Goal: Task Accomplishment & Management: Complete application form

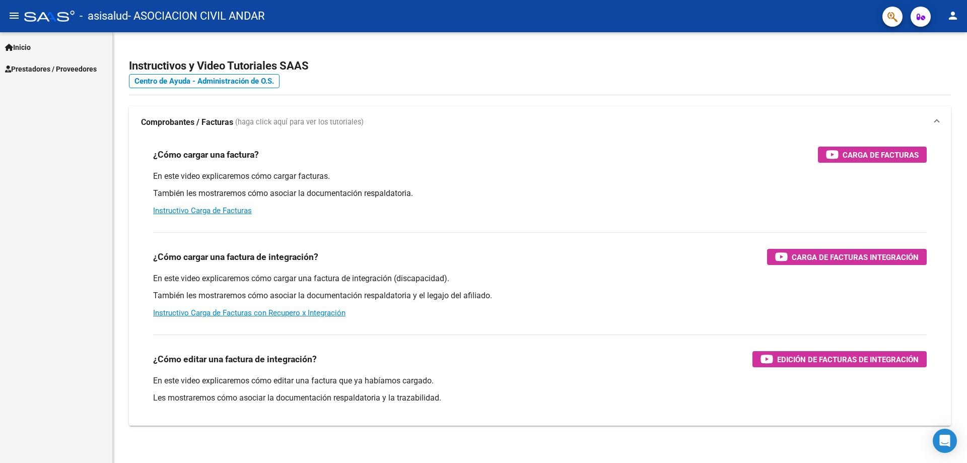
click at [66, 72] on span "Prestadores / Proveedores" at bounding box center [51, 68] width 92 height 11
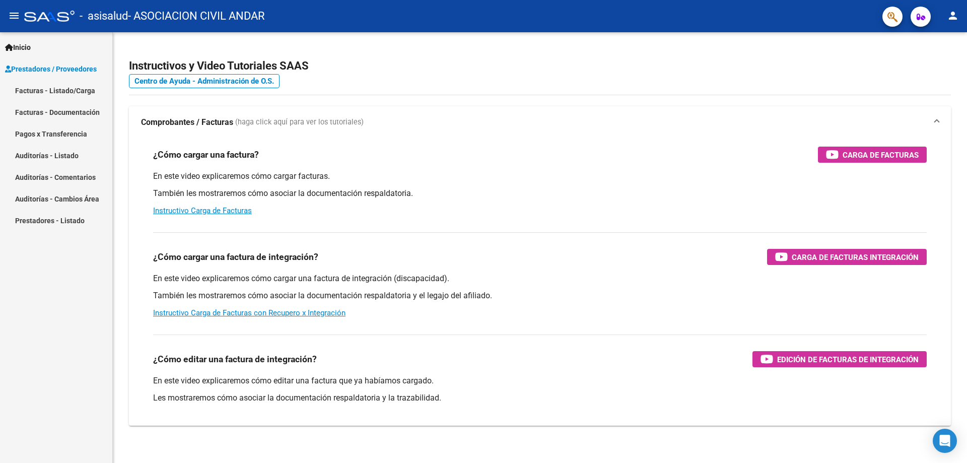
click at [64, 97] on link "Facturas - Listado/Carga" at bounding box center [56, 91] width 112 height 22
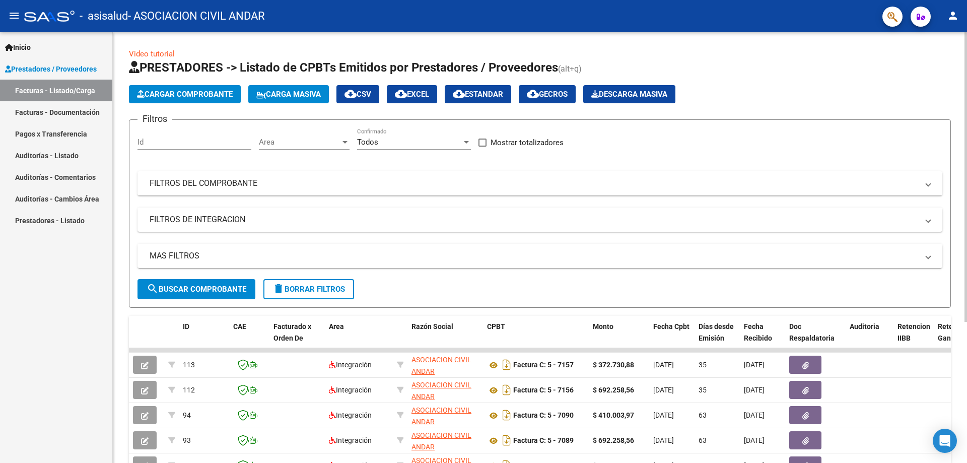
click at [193, 91] on span "Cargar Comprobante" at bounding box center [185, 94] width 96 height 9
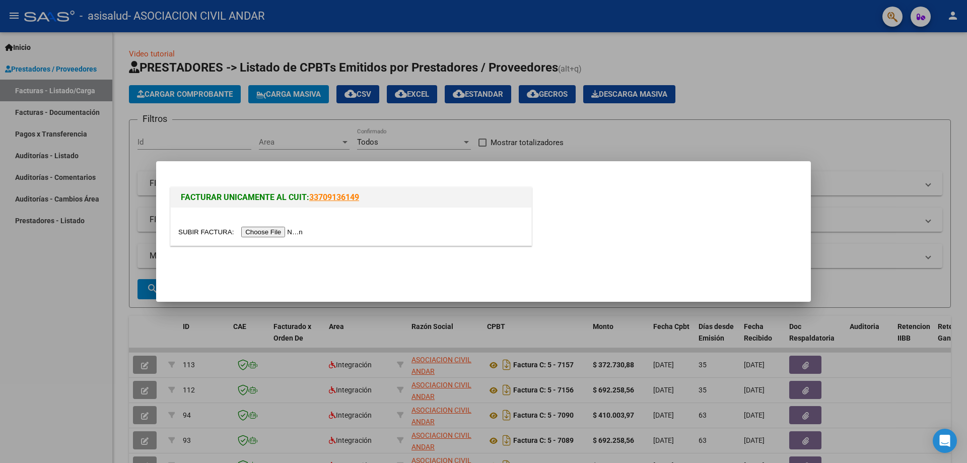
click at [253, 236] on input "file" at bounding box center [241, 232] width 127 height 11
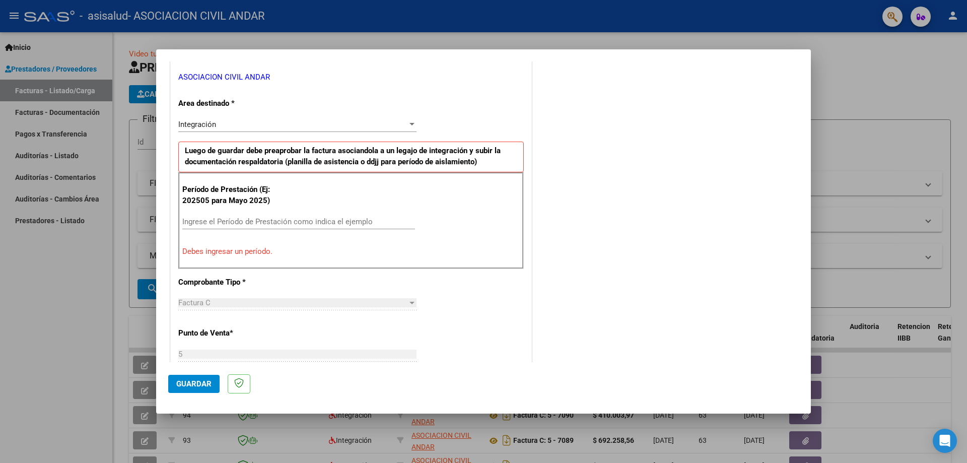
scroll to position [202, 0]
click at [251, 222] on input "Ingrese el Período de Prestación como indica el ejemplo" at bounding box center [298, 221] width 233 height 9
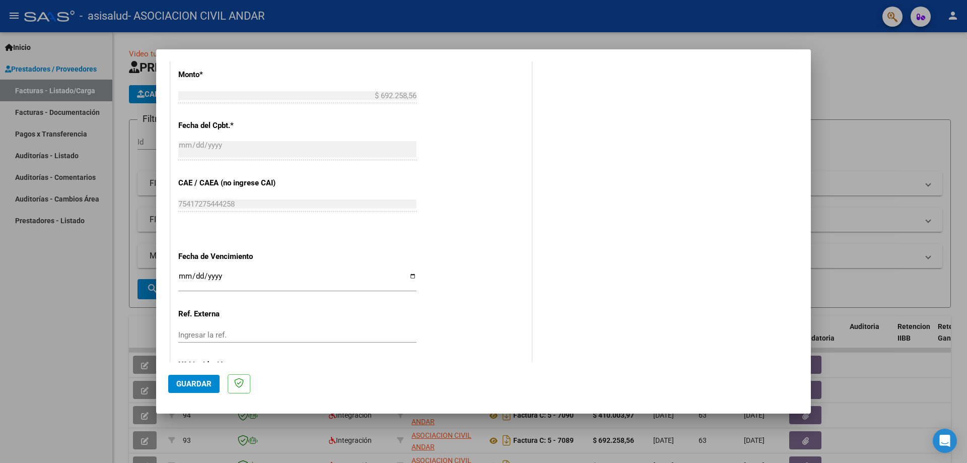
scroll to position [586, 0]
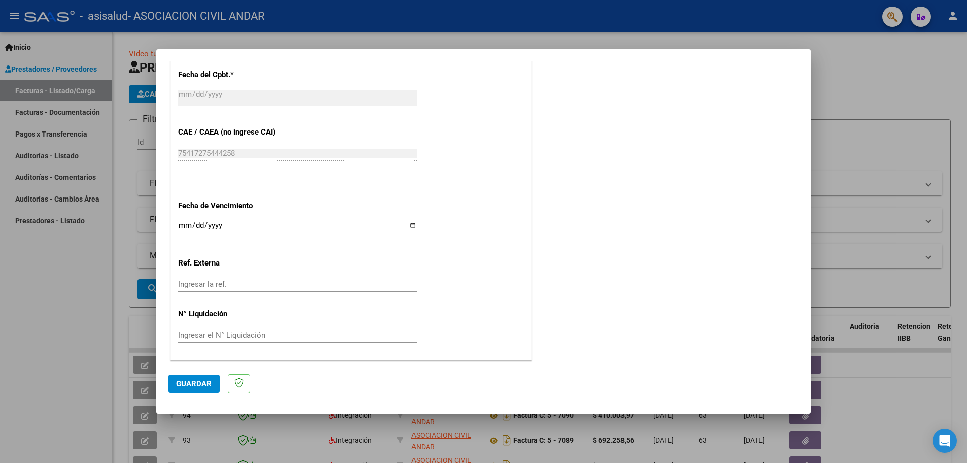
type input "202509"
click at [414, 222] on input "Ingresar la fecha" at bounding box center [297, 229] width 238 height 16
click at [401, 234] on input "Ingresar la fecha" at bounding box center [297, 229] width 238 height 16
click at [408, 228] on input "Ingresar la fecha" at bounding box center [297, 229] width 238 height 16
type input "[DATE]"
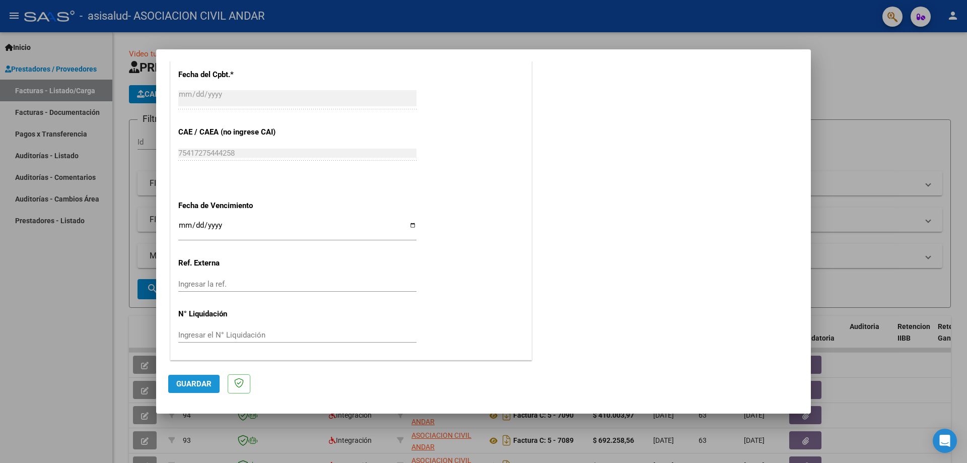
click at [212, 384] on button "Guardar" at bounding box center [193, 384] width 51 height 18
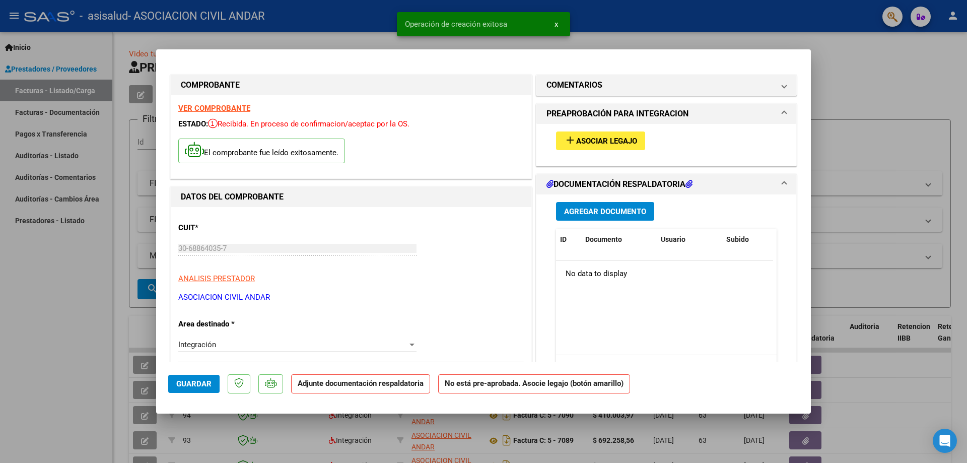
click at [606, 141] on span "Asociar Legajo" at bounding box center [606, 141] width 61 height 9
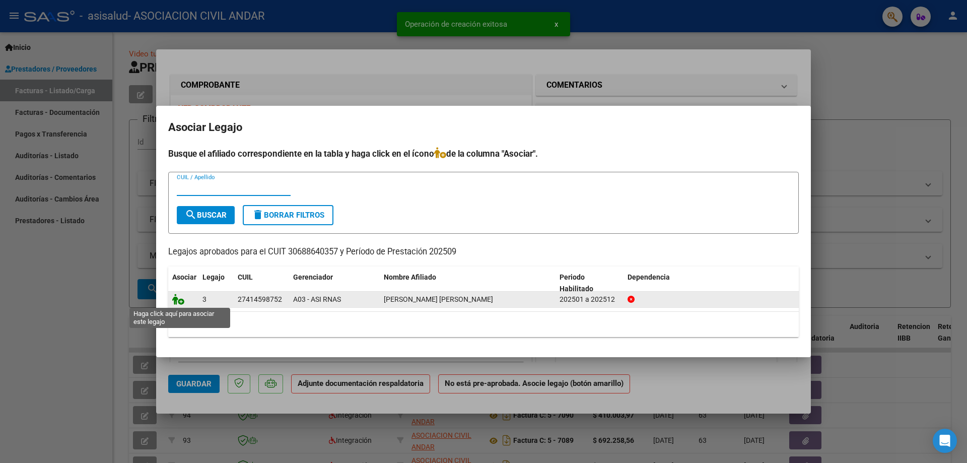
click at [172, 301] on icon at bounding box center [178, 299] width 12 height 11
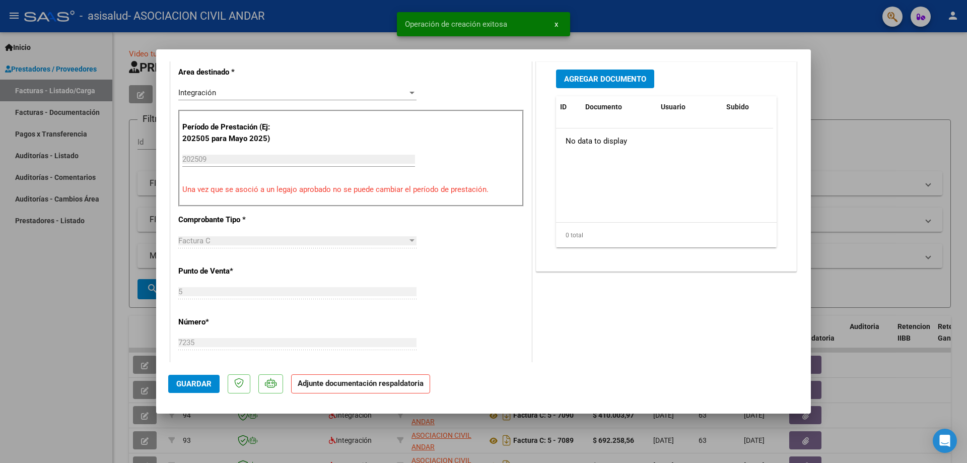
scroll to position [101, 0]
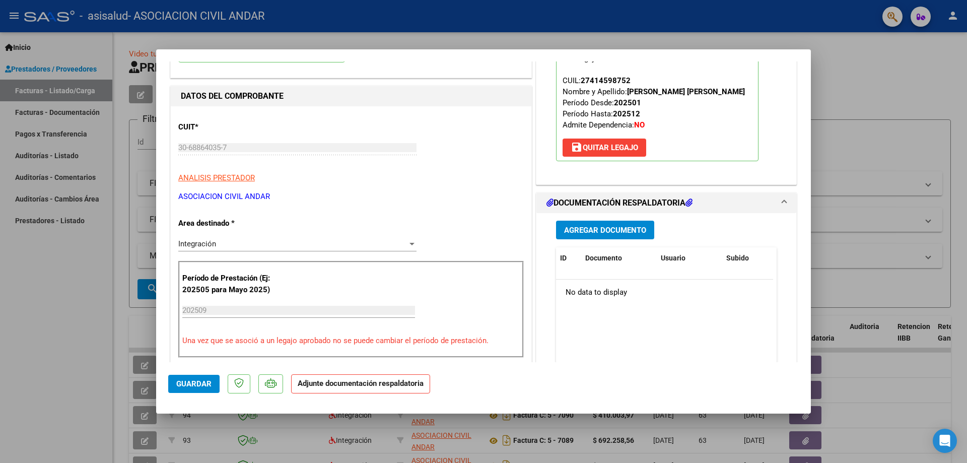
click at [579, 235] on span "Agregar Documento" at bounding box center [605, 230] width 82 height 9
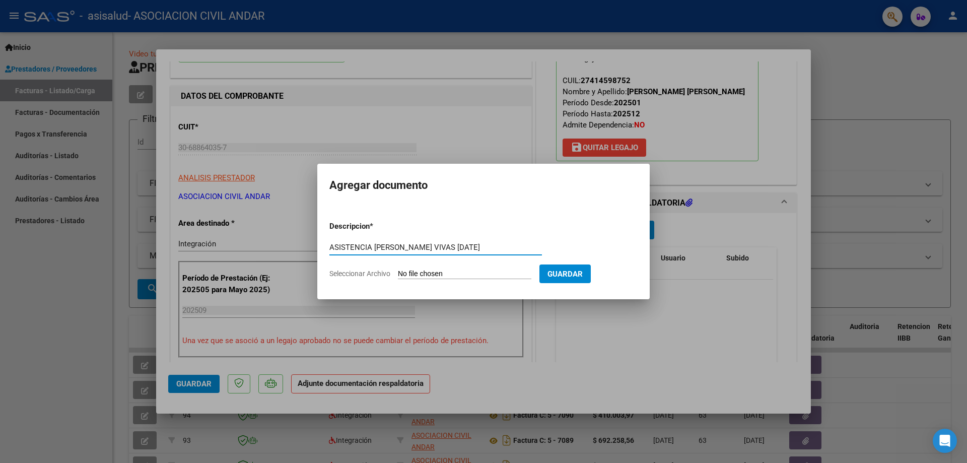
type input "ASISTENCIA [PERSON_NAME] VIVAS [DATE]"
click at [466, 272] on input "Seleccionar Archivo" at bounding box center [465, 275] width 134 height 10
type input "C:\fakepath\[PERSON_NAME] VIVAS ASISTENCIA.pdf"
click at [206, 285] on div at bounding box center [483, 231] width 967 height 463
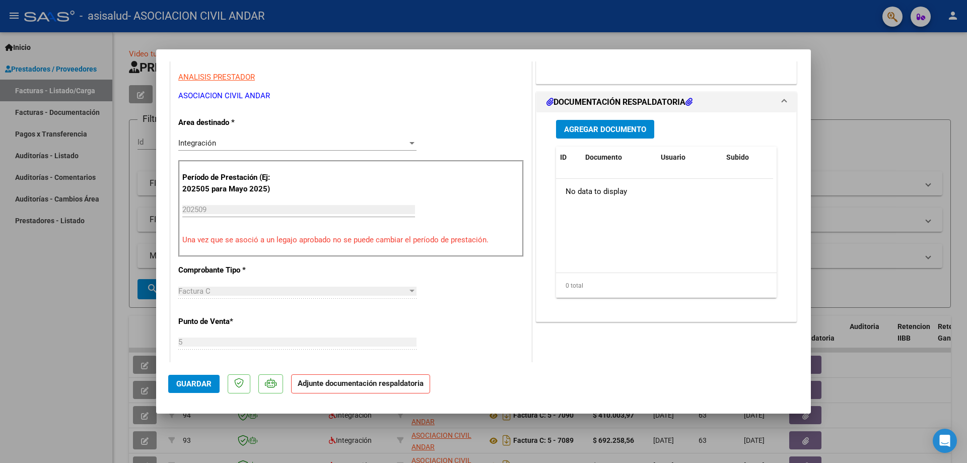
scroll to position [0, 0]
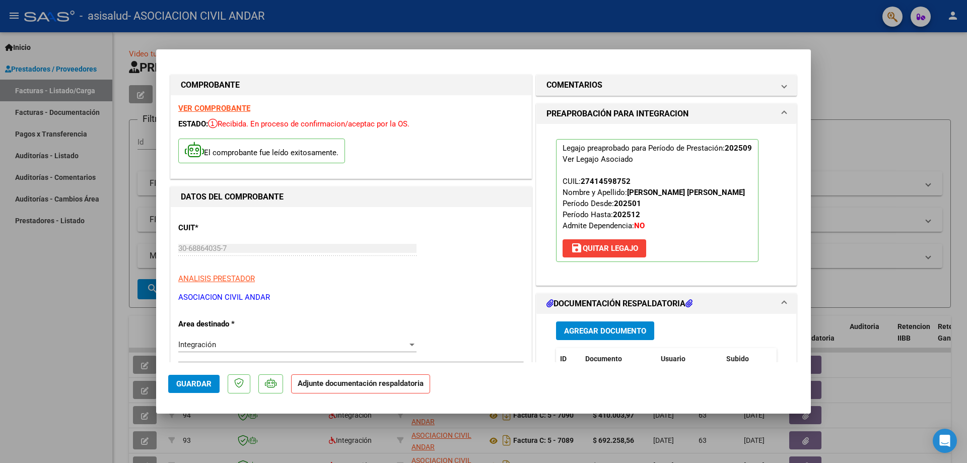
click at [600, 336] on span "Agregar Documento" at bounding box center [605, 331] width 82 height 9
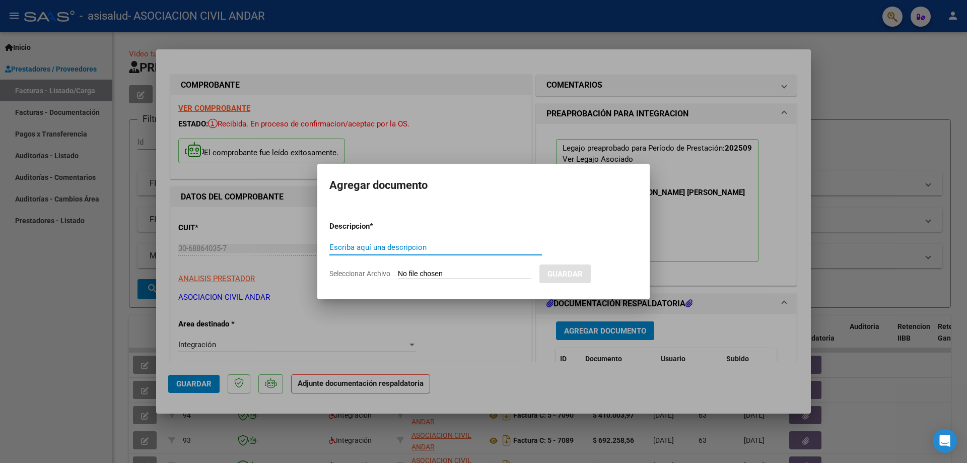
click at [740, 295] on div at bounding box center [483, 231] width 967 height 463
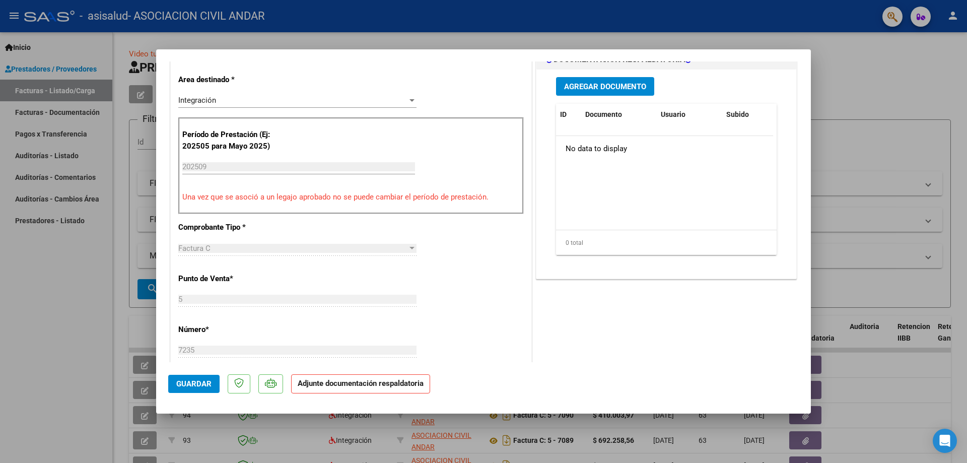
scroll to position [252, 0]
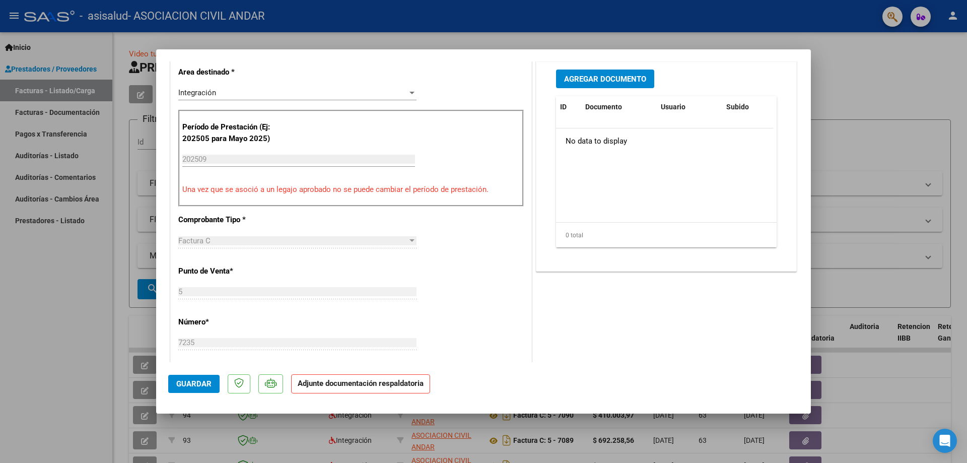
click at [633, 84] on span "Agregar Documento" at bounding box center [605, 79] width 82 height 9
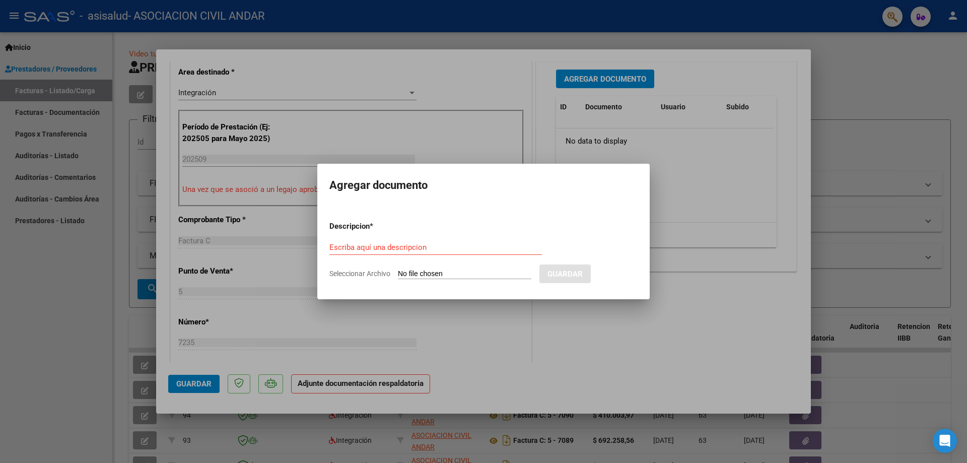
click at [404, 273] on input "Seleccionar Archivo" at bounding box center [465, 275] width 134 height 10
type input "C:\fakepath\[PERSON_NAME] VIVAS ASISTENCIA.pdf"
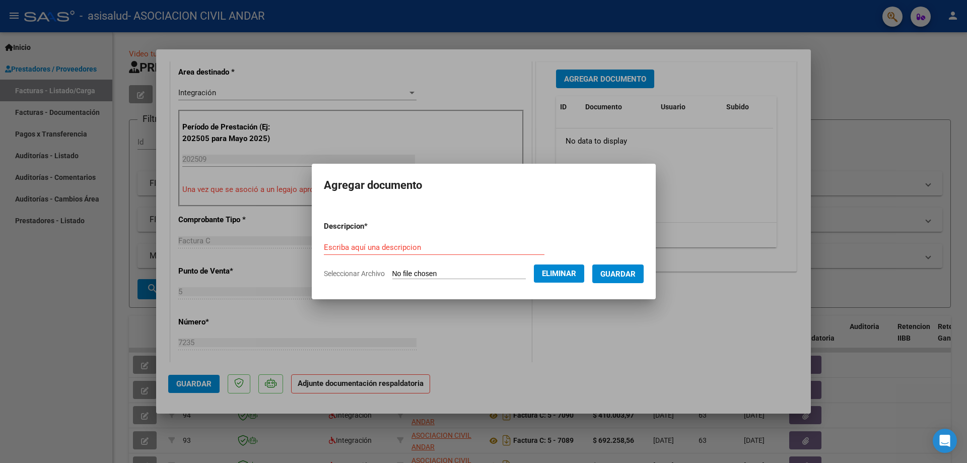
click at [405, 248] on input "Escriba aquí una descripcion" at bounding box center [434, 247] width 221 height 9
type input "ASISTENCIA [PERSON_NAME] VIVAS [DATE]"
click at [636, 268] on button "Guardar" at bounding box center [618, 274] width 51 height 19
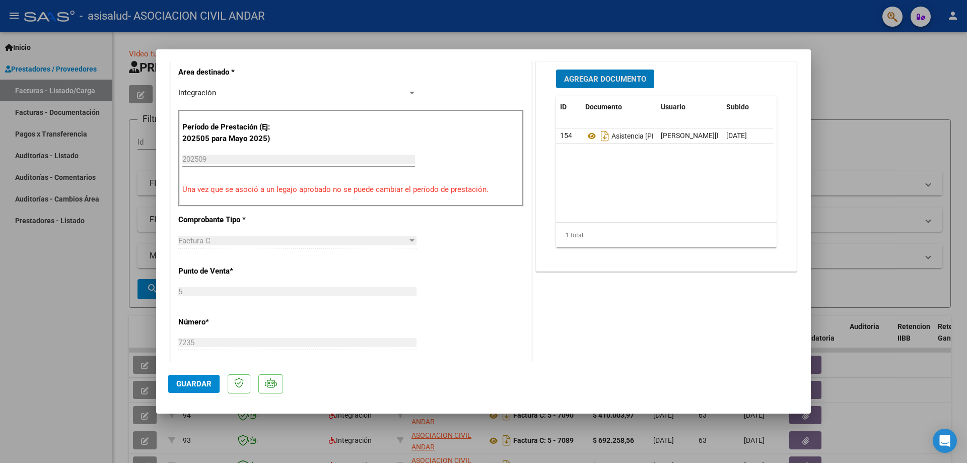
click at [181, 382] on span "Guardar" at bounding box center [193, 383] width 35 height 9
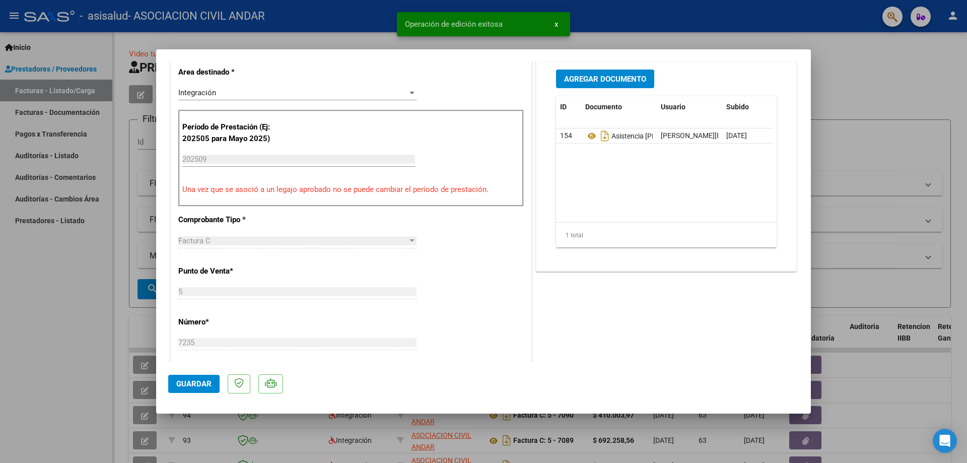
click at [882, 89] on div at bounding box center [483, 231] width 967 height 463
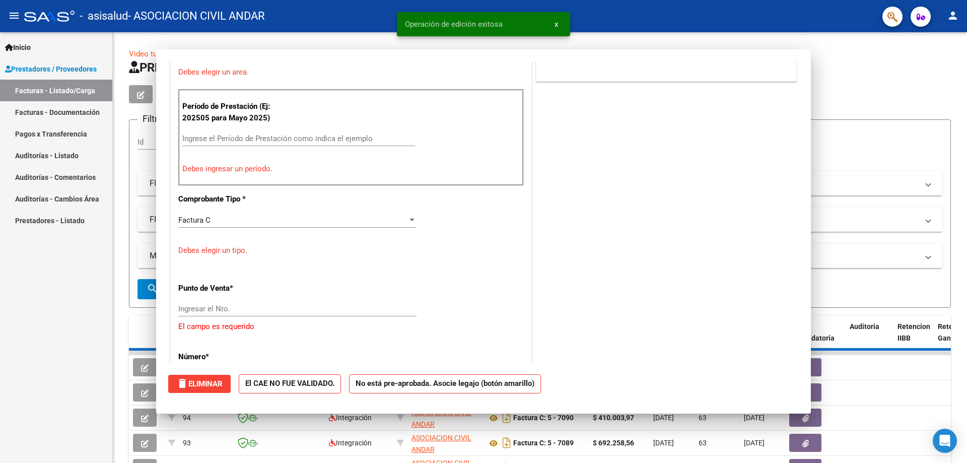
type input "$ 0,00"
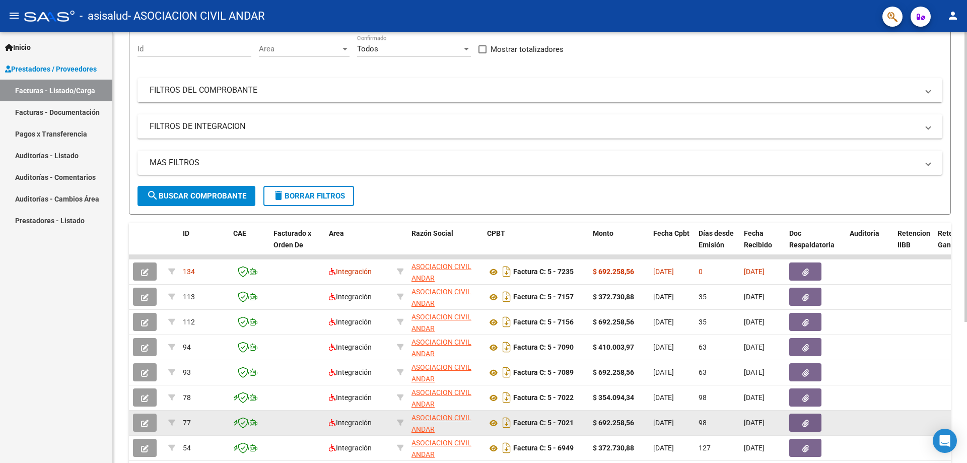
scroll to position [0, 0]
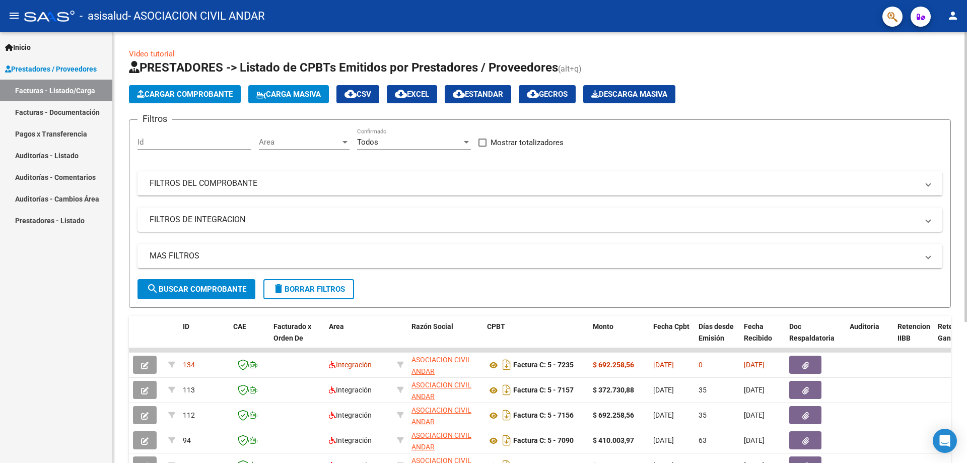
click at [174, 93] on span "Cargar Comprobante" at bounding box center [185, 94] width 96 height 9
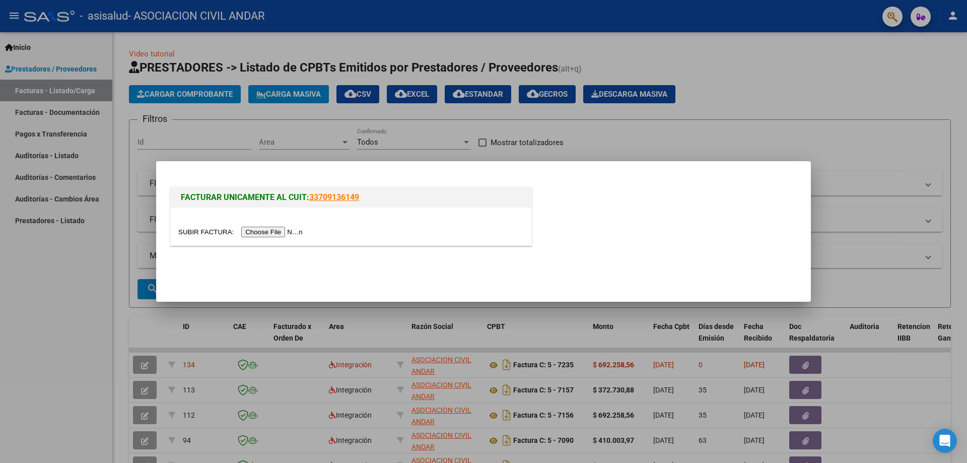
click at [276, 234] on input "file" at bounding box center [241, 232] width 127 height 11
click at [200, 22] on div at bounding box center [483, 231] width 967 height 463
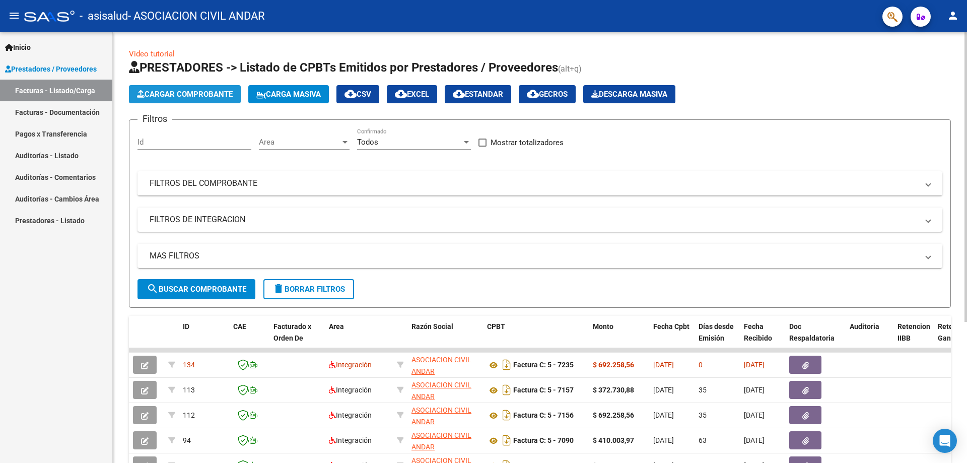
click at [230, 95] on span "Cargar Comprobante" at bounding box center [185, 94] width 96 height 9
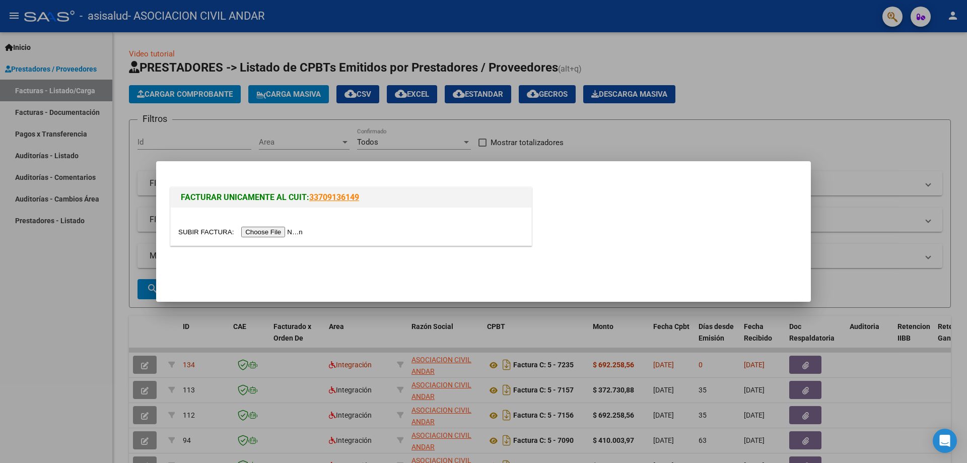
click at [262, 234] on input "file" at bounding box center [241, 232] width 127 height 11
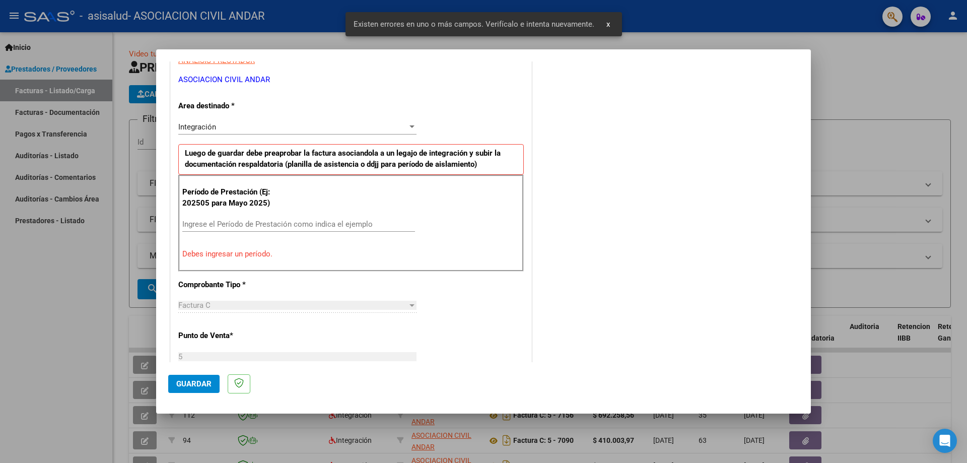
scroll to position [199, 0]
click at [297, 223] on input "Ingrese el Período de Prestación como indica el ejemplo" at bounding box center [298, 223] width 233 height 9
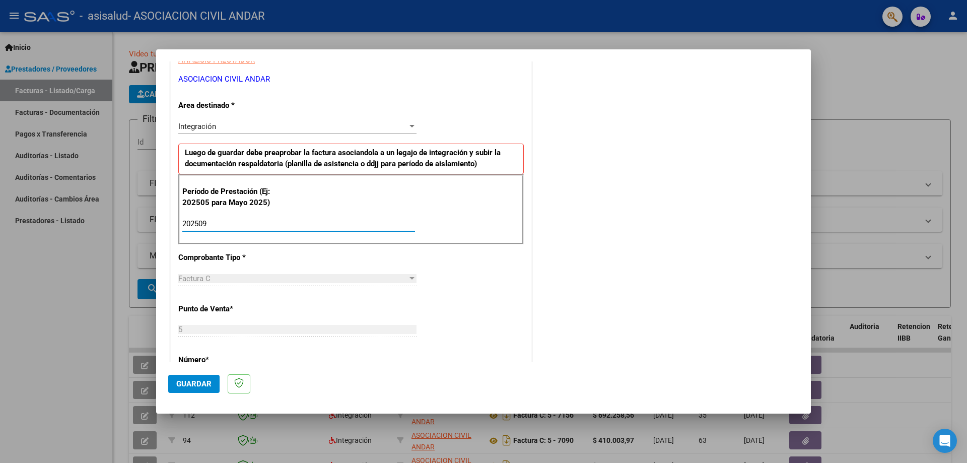
type input "202509"
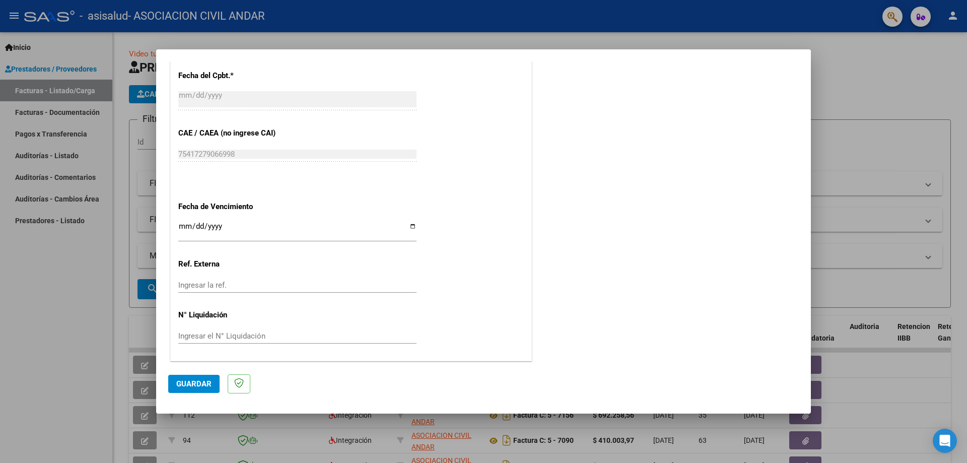
scroll to position [586, 0]
click at [410, 227] on input "Ingresar la fecha" at bounding box center [297, 229] width 238 height 16
type input "[DATE]"
click at [194, 377] on button "Guardar" at bounding box center [193, 384] width 51 height 18
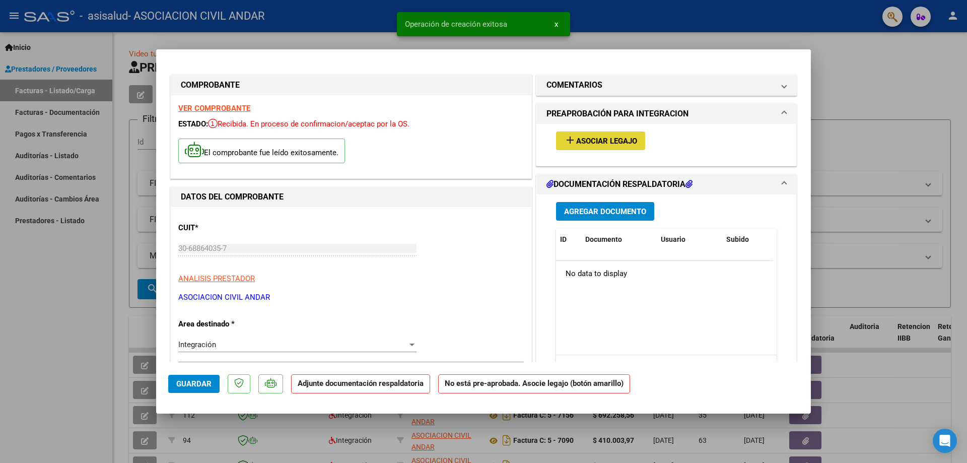
click at [607, 145] on span "Asociar Legajo" at bounding box center [606, 141] width 61 height 9
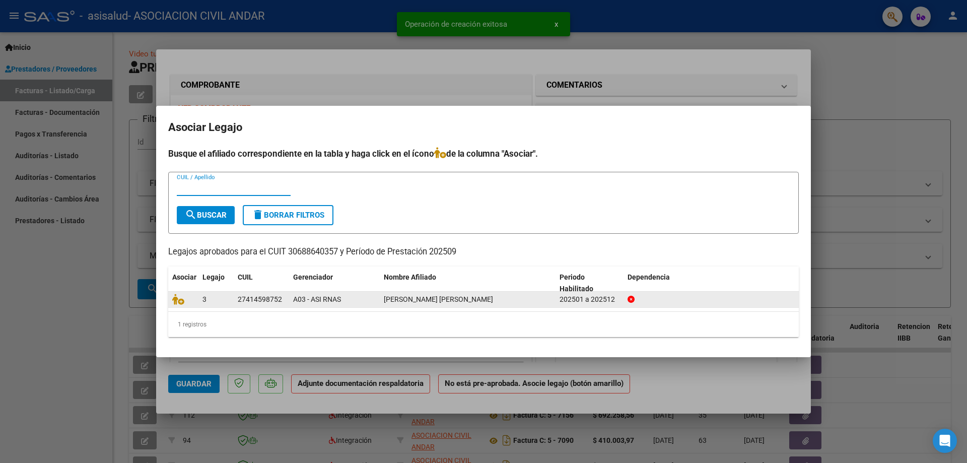
click at [187, 303] on div at bounding box center [183, 300] width 22 height 12
click at [179, 301] on icon at bounding box center [178, 299] width 12 height 11
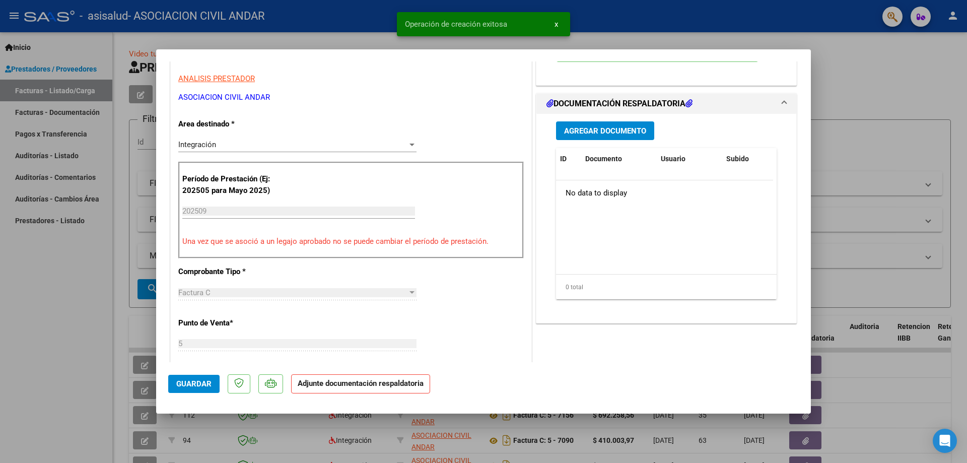
scroll to position [202, 0]
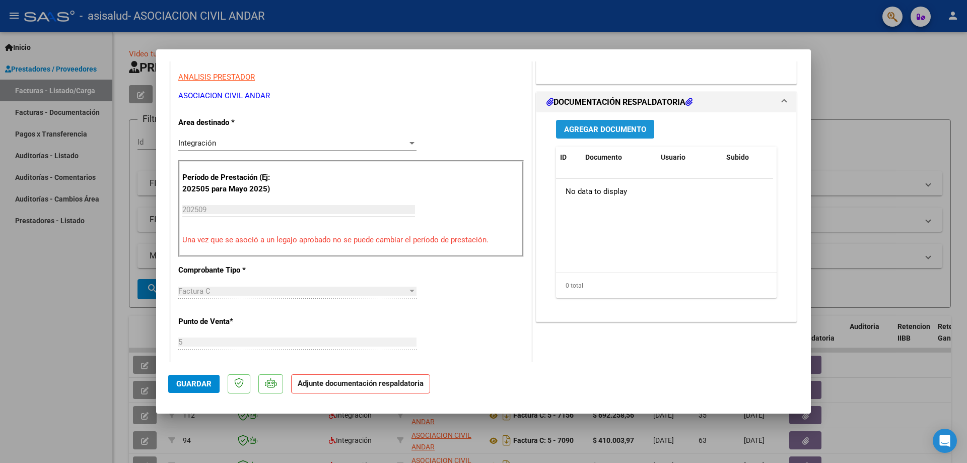
click at [602, 134] on button "Agregar Documento" at bounding box center [605, 129] width 98 height 19
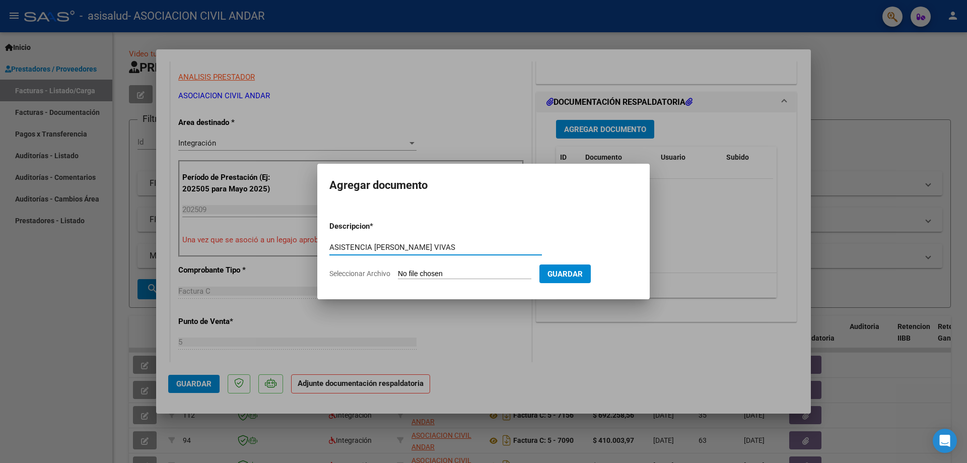
click at [374, 246] on input "ASISTENCIA [PERSON_NAME] VIVAS" at bounding box center [436, 247] width 213 height 9
click at [486, 247] on input "ASISTENCIA TRANSPORTE [PERSON_NAME] VIVAS" at bounding box center [436, 247] width 213 height 9
type input "ASISTENCIA TRANSPORTE [PERSON_NAME] VIVAS [DATE]"
click at [480, 271] on input "Seleccionar Archivo" at bounding box center [465, 275] width 134 height 10
type input "C:\fakepath\[PERSON_NAME] VIVAS ASISTENCIA TRANSPORTE.pdf"
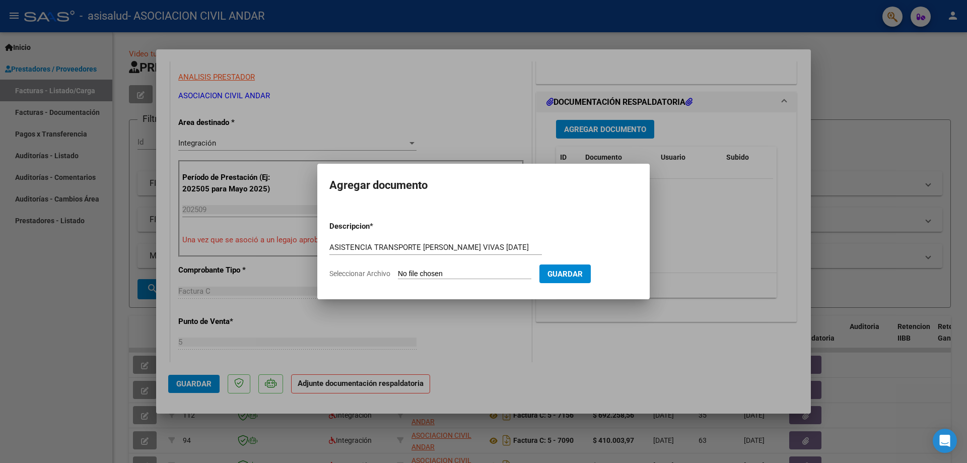
drag, startPoint x: 480, startPoint y: 271, endPoint x: 236, endPoint y: 273, distance: 243.9
click at [236, 273] on div at bounding box center [483, 231] width 967 height 463
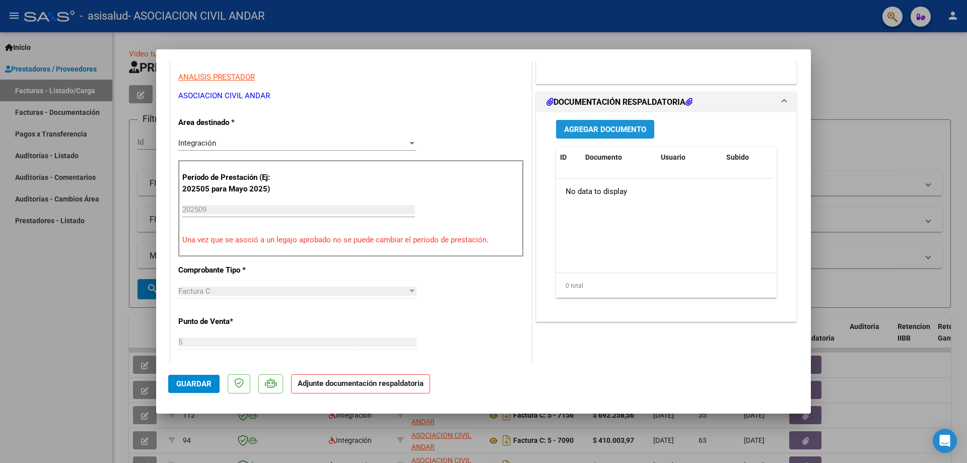
click at [609, 134] on span "Agregar Documento" at bounding box center [605, 129] width 82 height 9
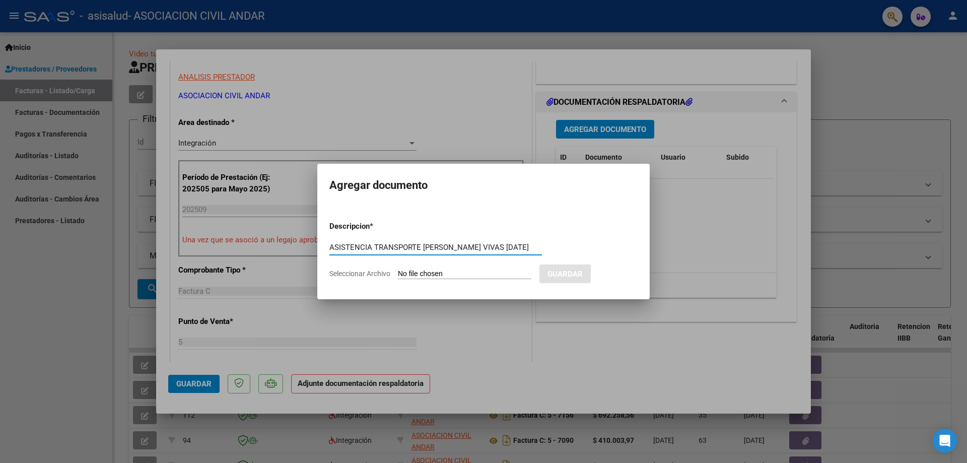
type input "ASISTENCIA TRANSPORTE [PERSON_NAME] VIVAS [DATE]"
click at [445, 273] on input "Seleccionar Archivo" at bounding box center [465, 275] width 134 height 10
type input "C:\fakepath\[PERSON_NAME] VIVAS ASISTENCIA TRANSPORTE.pdf"
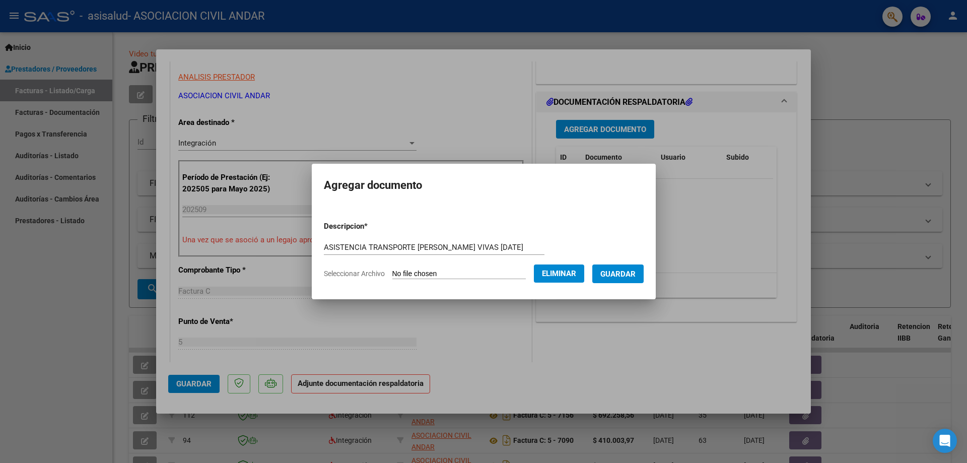
click at [639, 268] on button "Guardar" at bounding box center [618, 274] width 51 height 19
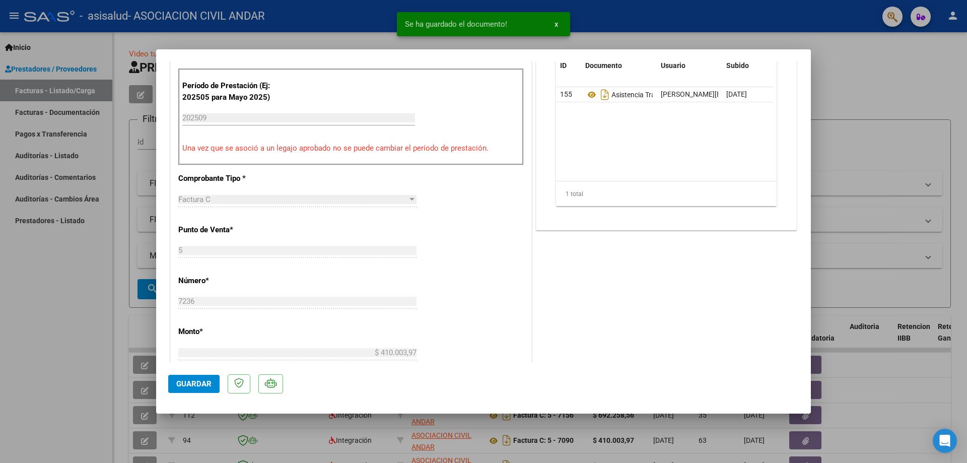
scroll to position [453, 0]
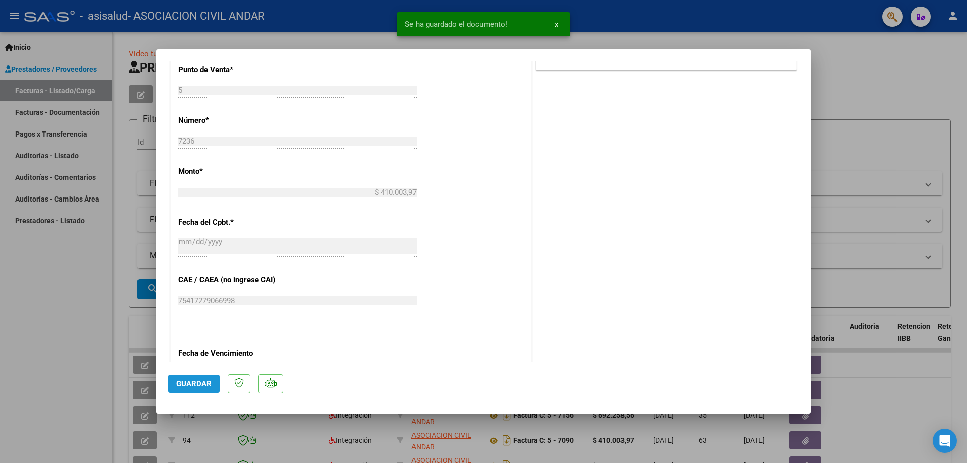
click at [194, 375] on button "Guardar" at bounding box center [193, 384] width 51 height 18
click at [830, 247] on div at bounding box center [483, 231] width 967 height 463
type input "$ 0,00"
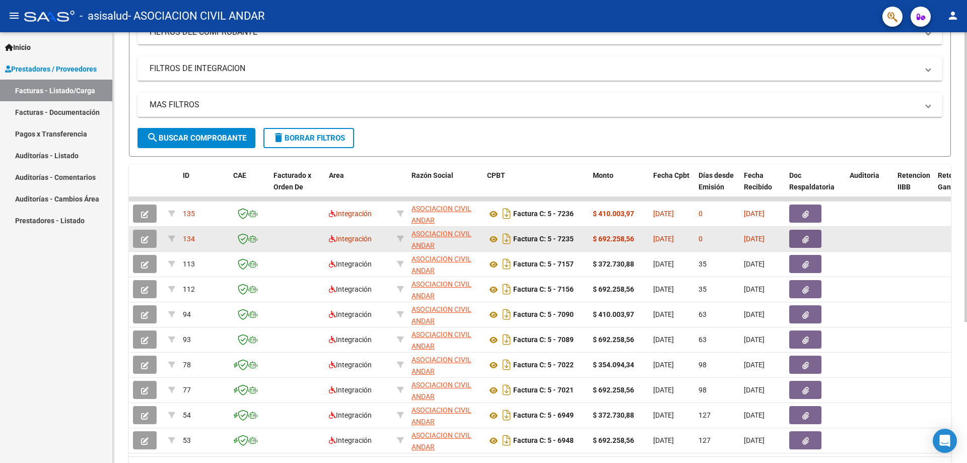
scroll to position [0, 0]
